Goal: Find specific page/section: Find specific page/section

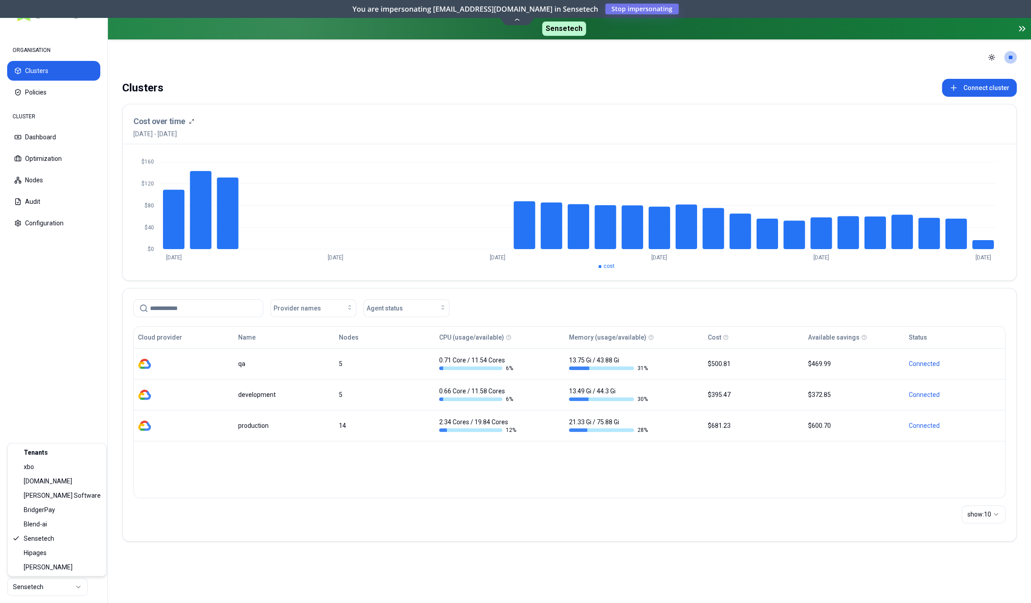
click at [69, 588] on html "ORGANISATION Clusters Policies CLUSTER Dashboard Optimization Nodes Audit Confi…" at bounding box center [515, 301] width 1031 height 603
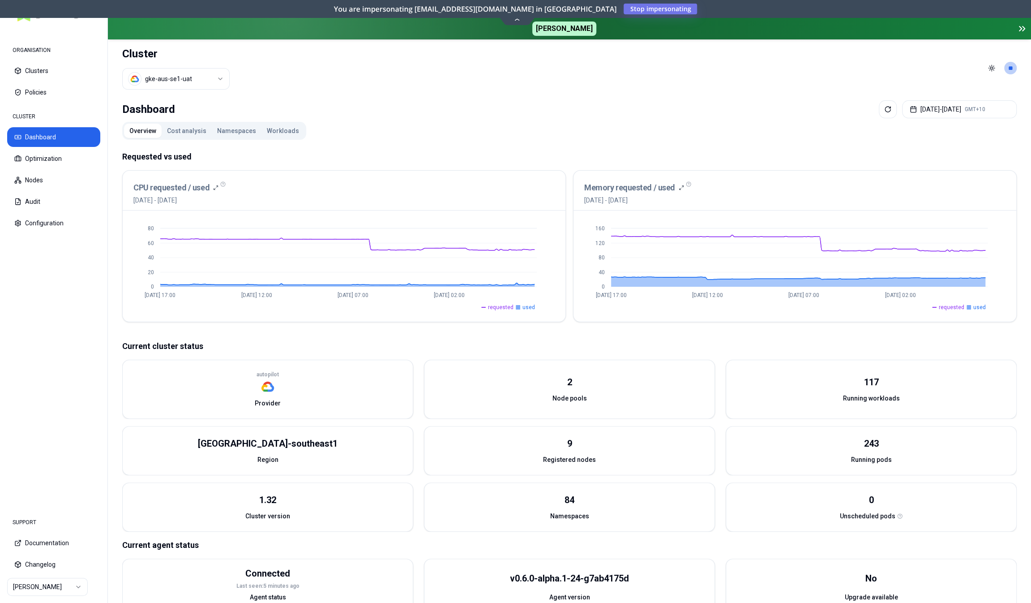
click at [184, 131] on button "Cost analysis" at bounding box center [187, 131] width 50 height 14
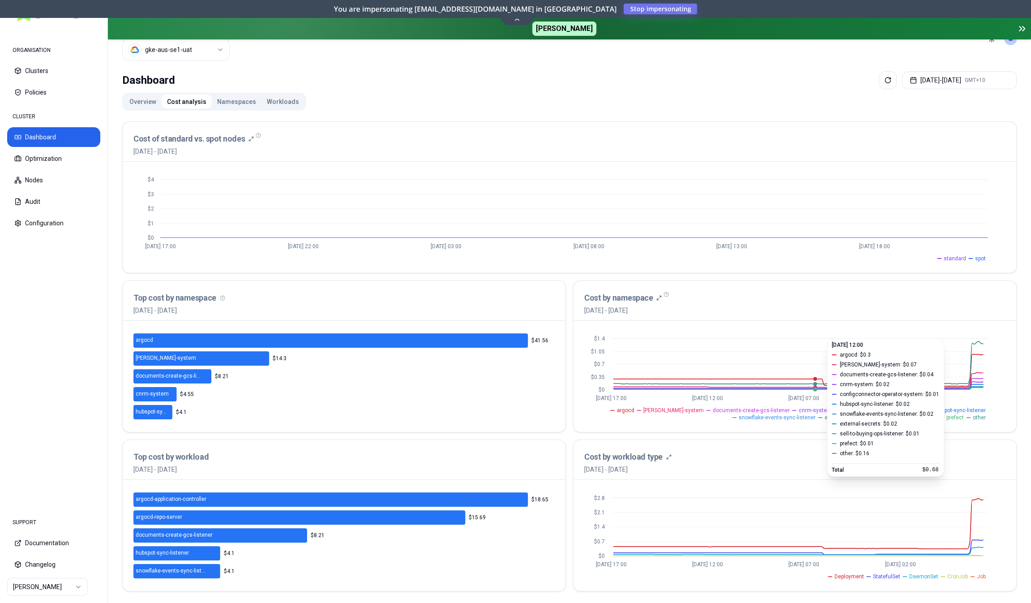
scroll to position [30, 0]
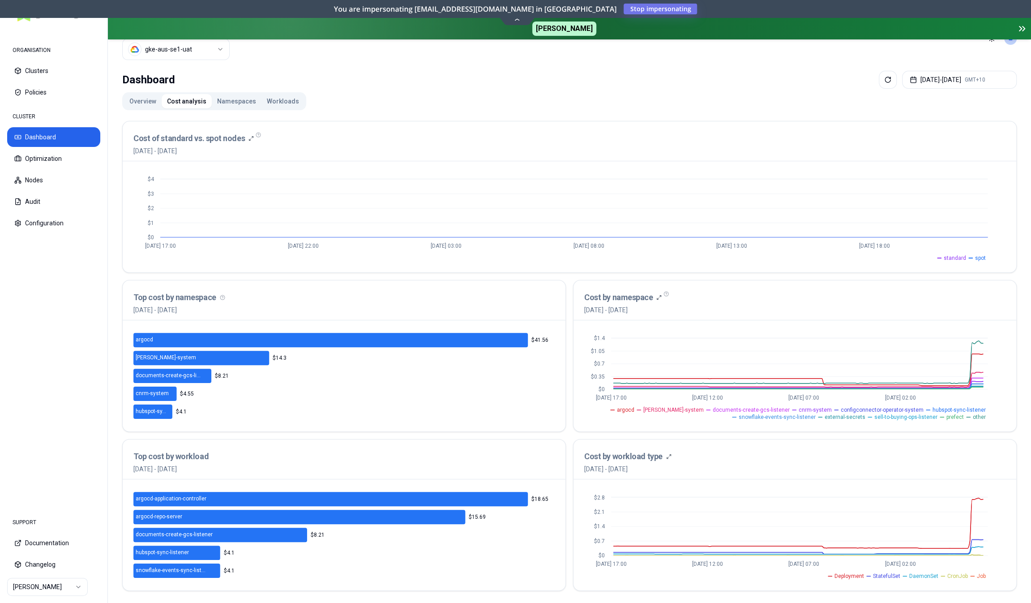
click at [240, 100] on button "Namespaces" at bounding box center [237, 101] width 50 height 14
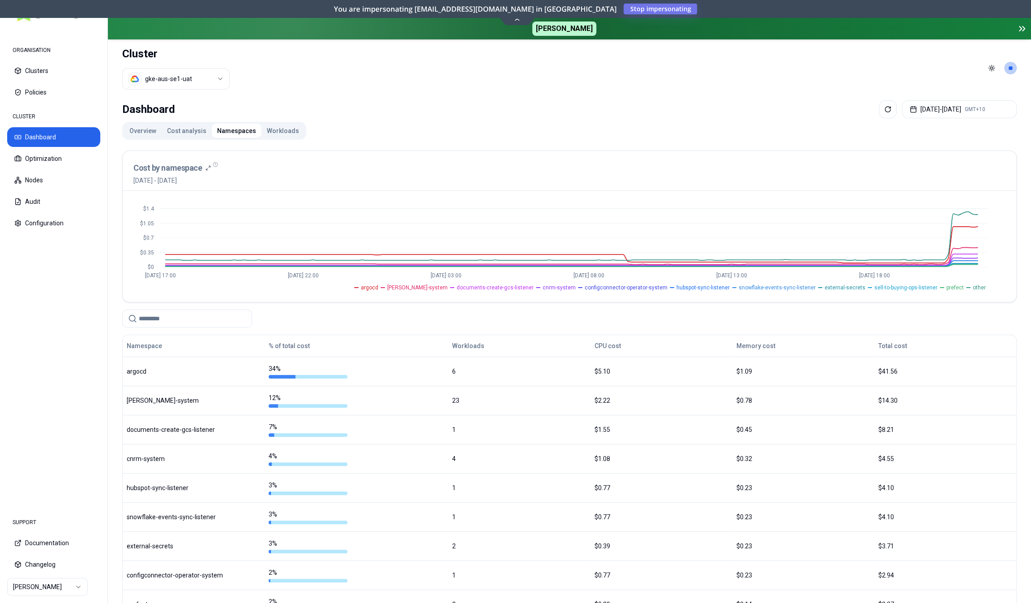
click at [288, 131] on button "Workloads" at bounding box center [282, 131] width 43 height 14
